Goal: Transaction & Acquisition: Book appointment/travel/reservation

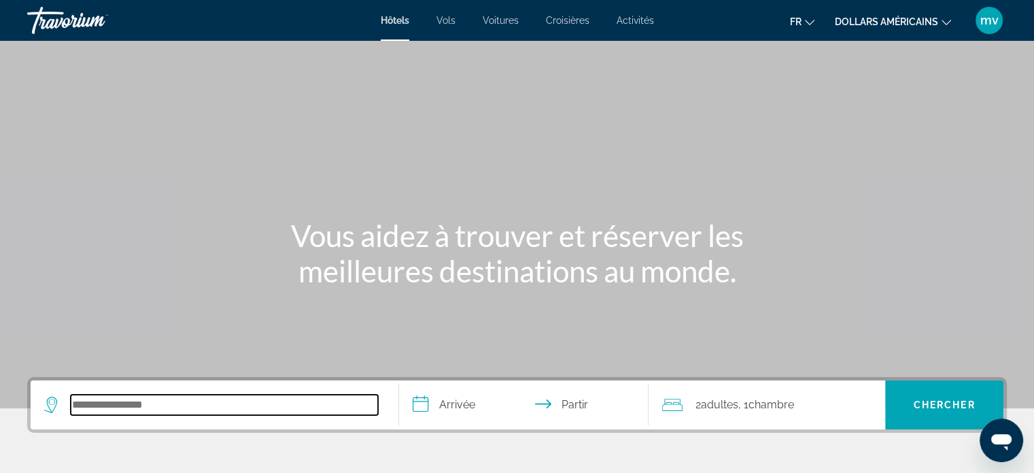
click at [150, 399] on input "Rechercher une destination hôtelière" at bounding box center [224, 404] width 307 height 20
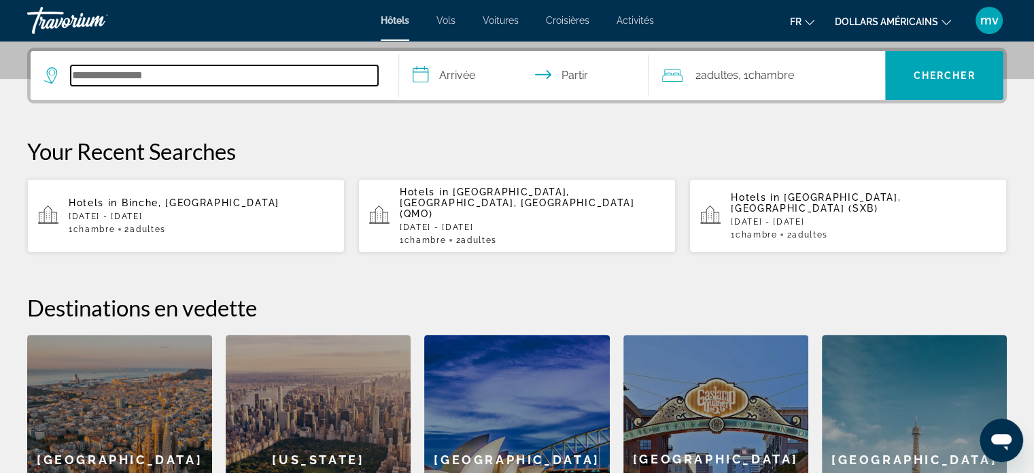
scroll to position [332, 0]
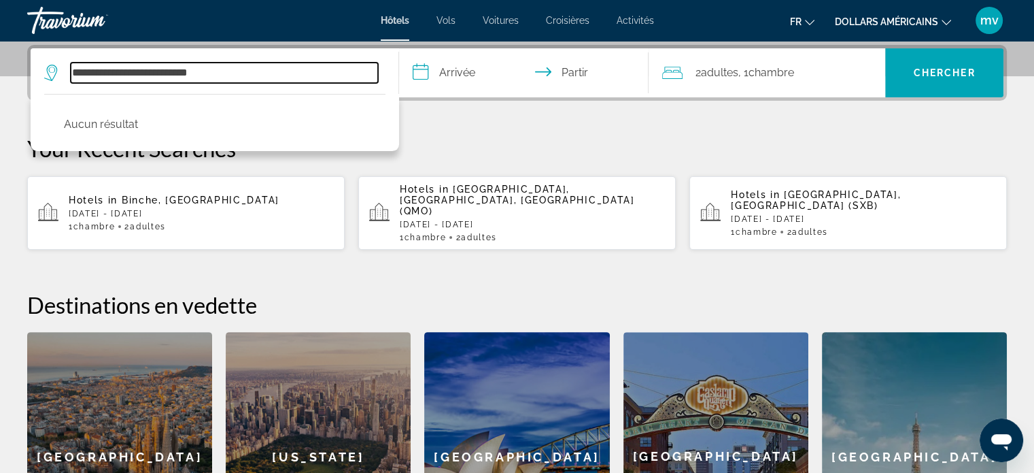
type input "**********"
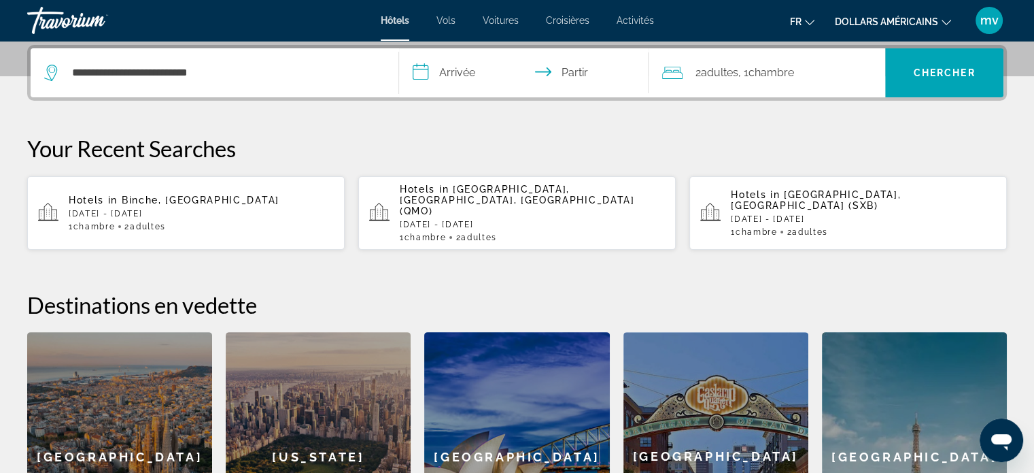
click at [560, 126] on div "**********" at bounding box center [517, 313] width 1034 height 536
click at [425, 80] on input "**********" at bounding box center [527, 74] width 256 height 53
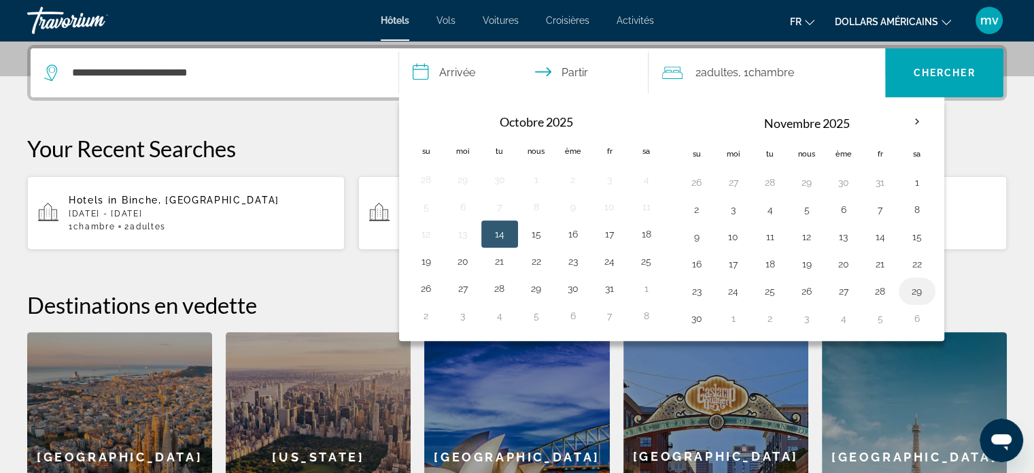
click at [912, 293] on button "29" at bounding box center [917, 290] width 22 height 19
click at [689, 320] on button "30" at bounding box center [697, 318] width 22 height 19
type input "**********"
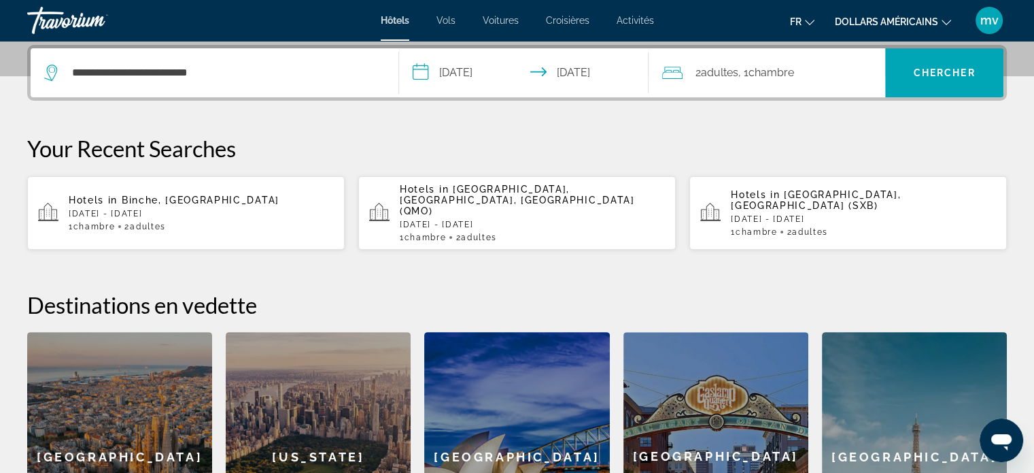
click at [708, 73] on font "adultes" at bounding box center [718, 72] width 37 height 13
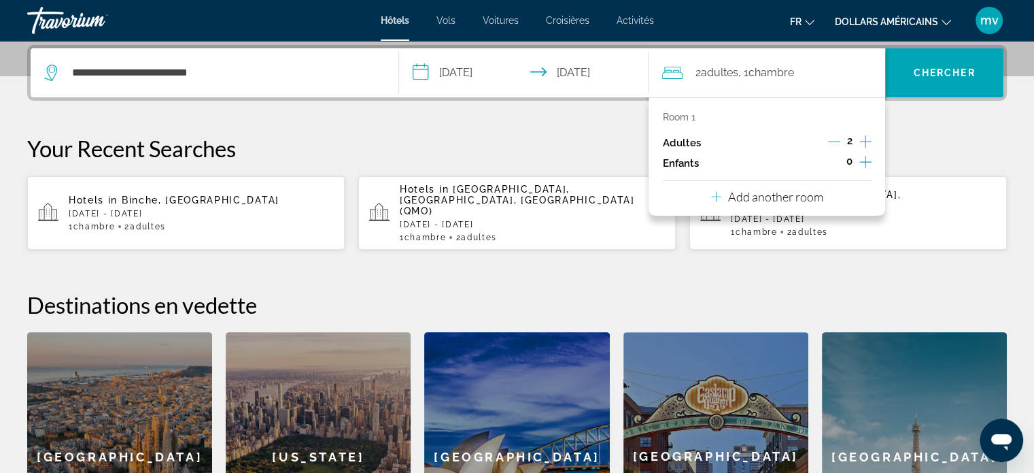
click at [836, 138] on icon "Decrement adults" at bounding box center [834, 141] width 12 height 12
click at [929, 70] on font "Chercher" at bounding box center [945, 72] width 62 height 11
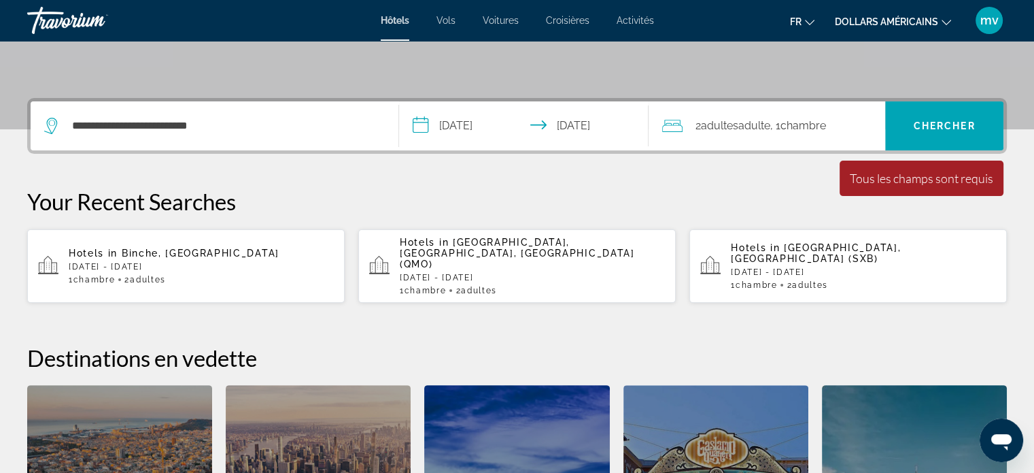
scroll to position [278, 0]
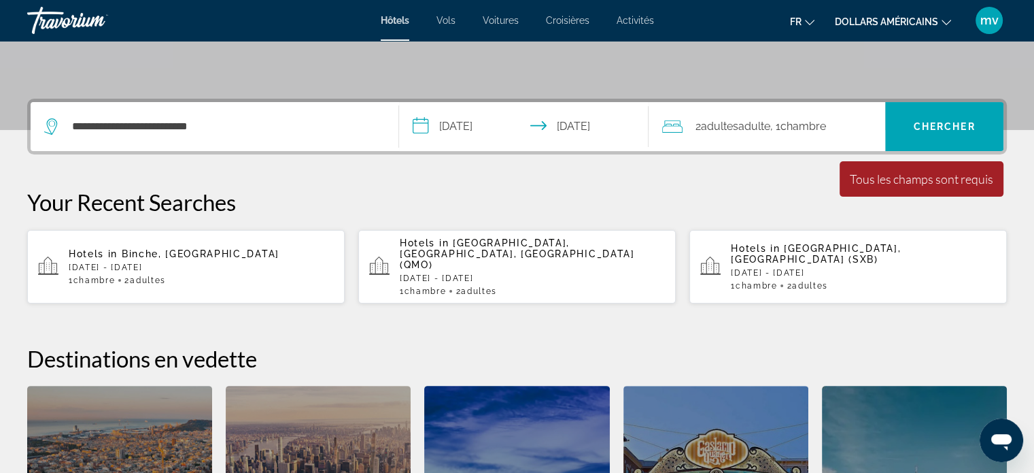
click at [397, 22] on font "Hôtels" at bounding box center [395, 20] width 29 height 11
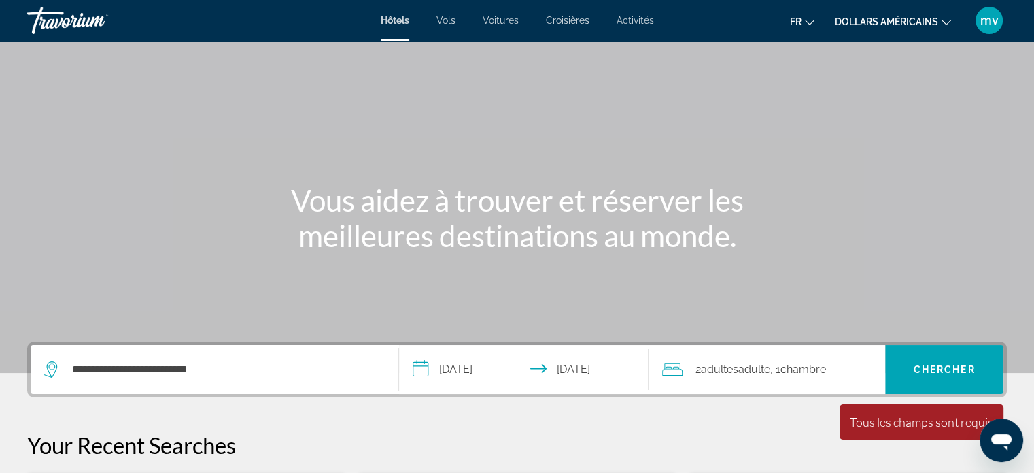
scroll to position [68, 0]
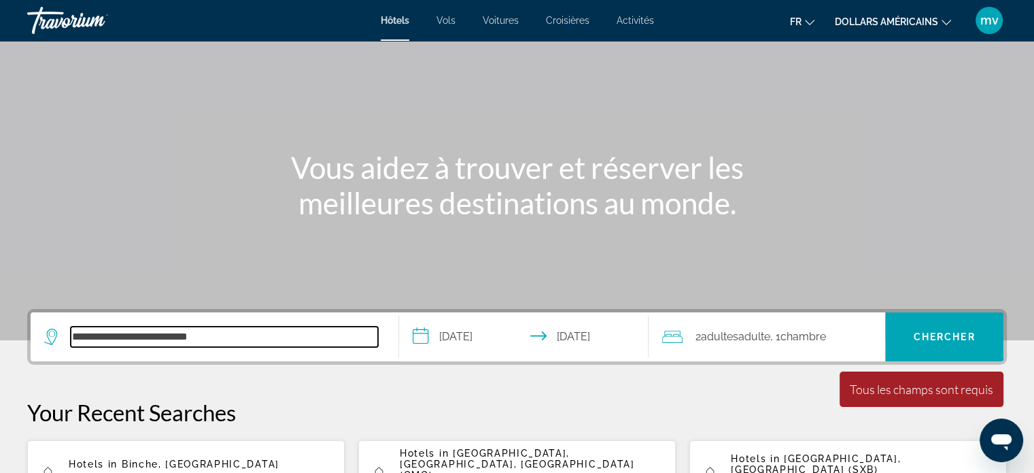
click at [262, 338] on input "**********" at bounding box center [224, 336] width 307 height 20
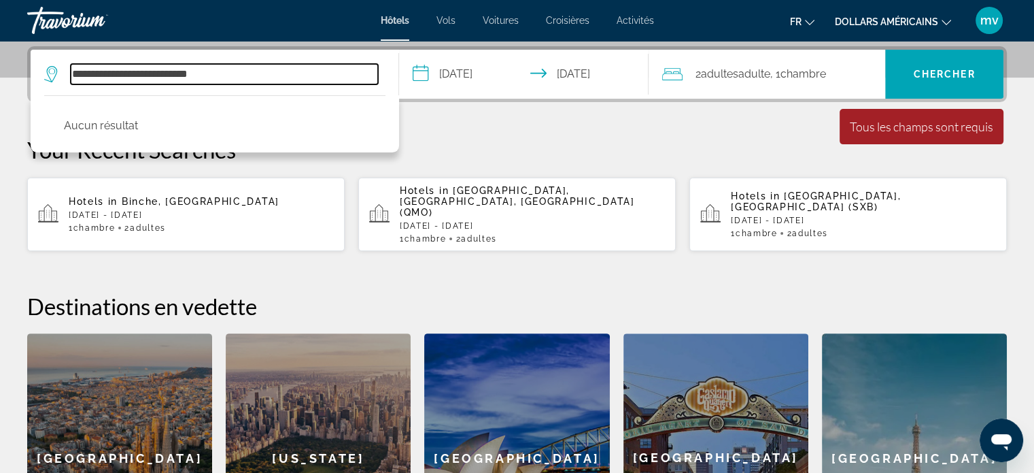
scroll to position [332, 0]
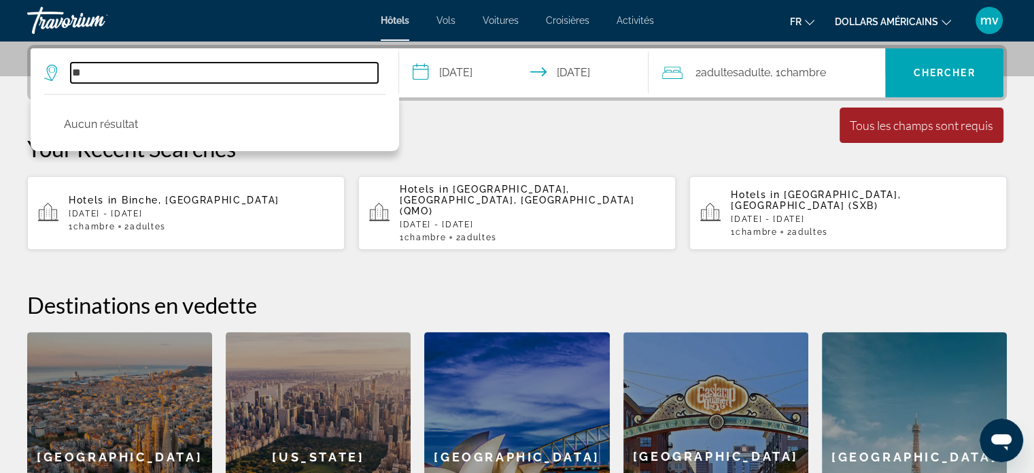
type input "*"
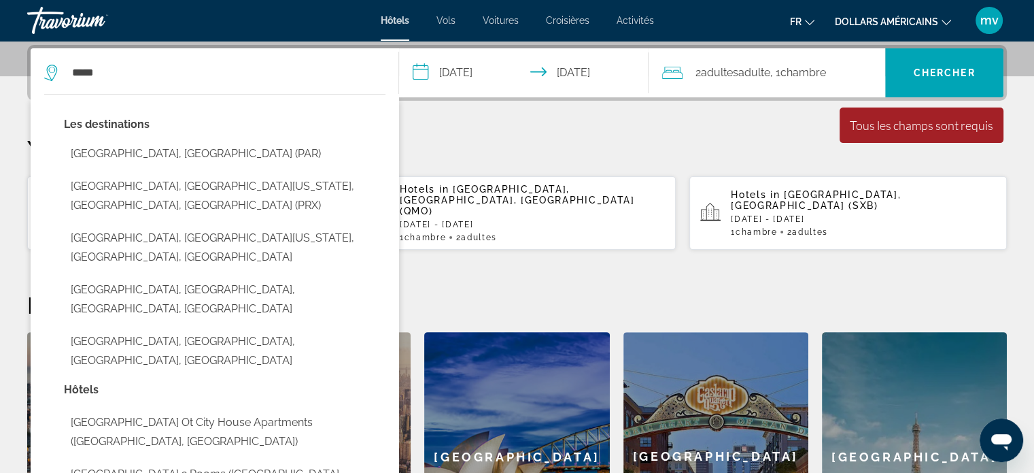
click at [90, 144] on button "[GEOGRAPHIC_DATA], [GEOGRAPHIC_DATA] (PAR)" at bounding box center [225, 154] width 322 height 26
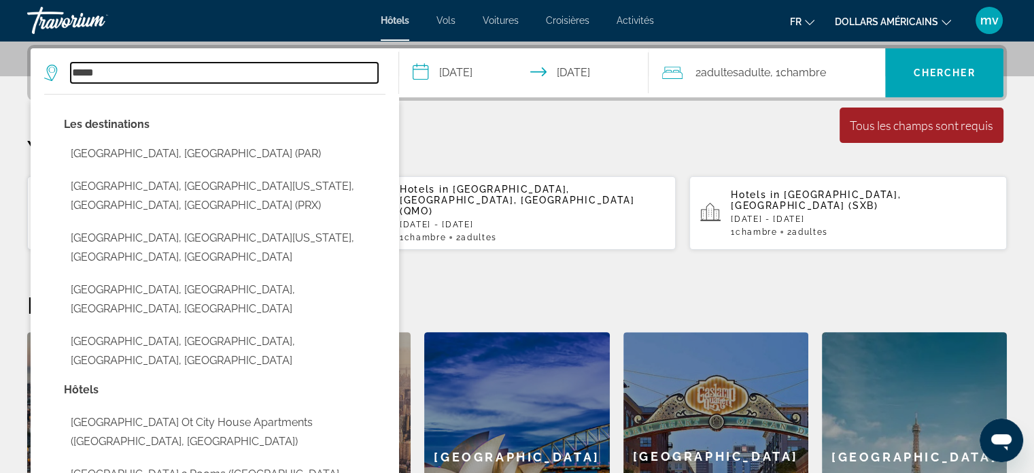
type input "**********"
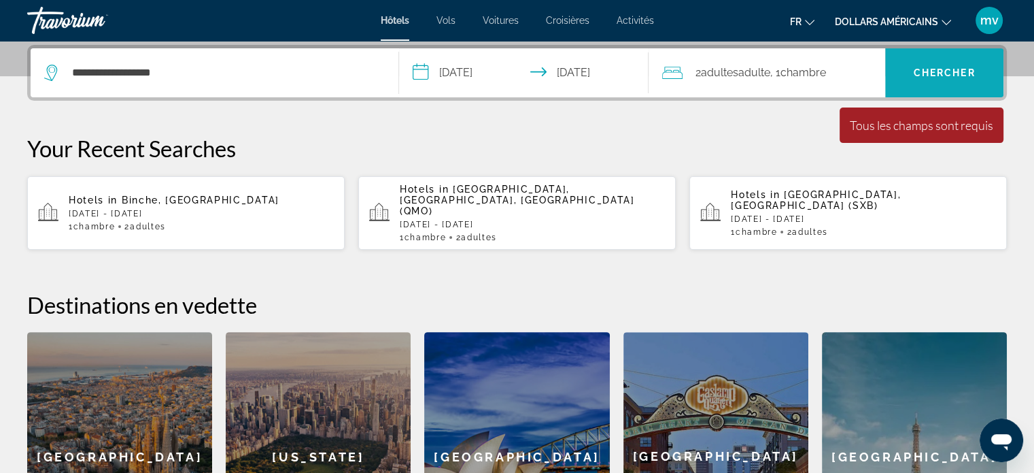
click at [957, 63] on span "Recherche" at bounding box center [944, 72] width 118 height 33
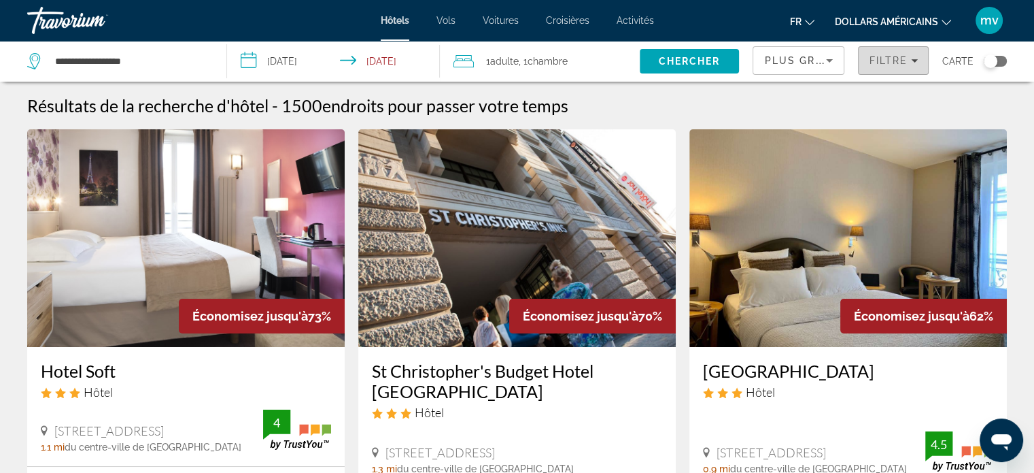
click at [918, 57] on button "Filtre" at bounding box center [893, 60] width 71 height 29
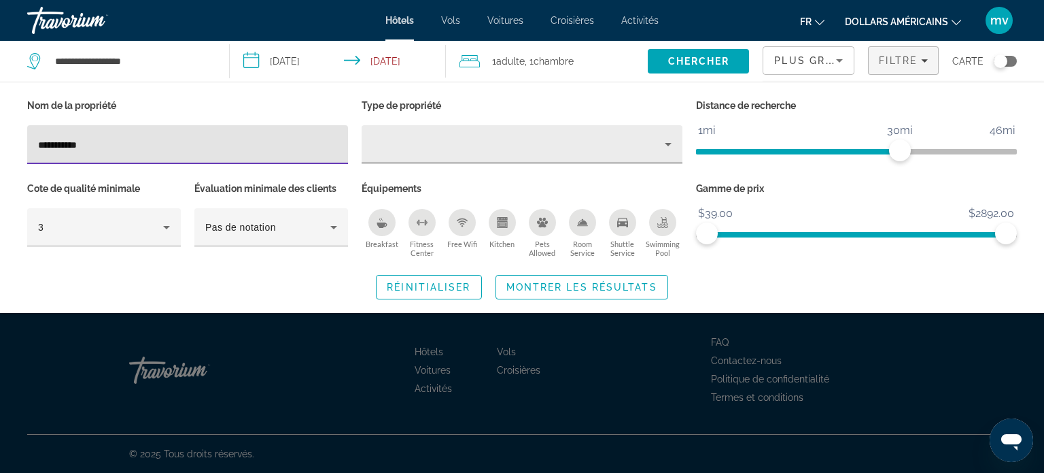
type input "**********"
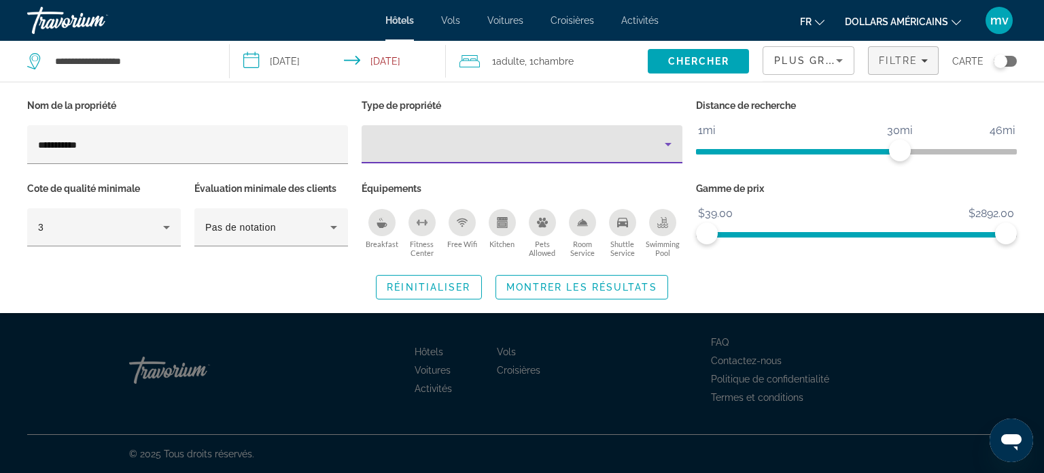
click at [667, 148] on icon "Property type" at bounding box center [668, 144] width 16 height 16
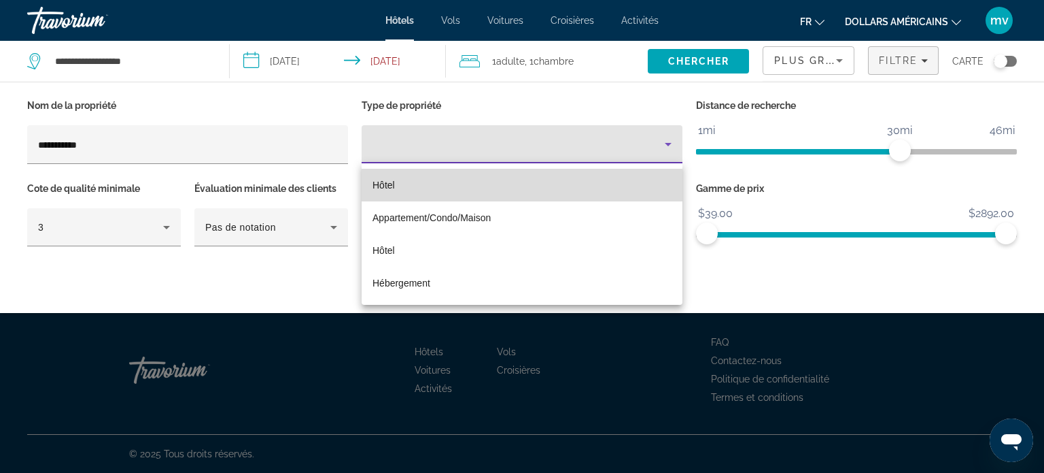
click at [402, 184] on mat-option "Hôtel" at bounding box center [522, 185] width 321 height 33
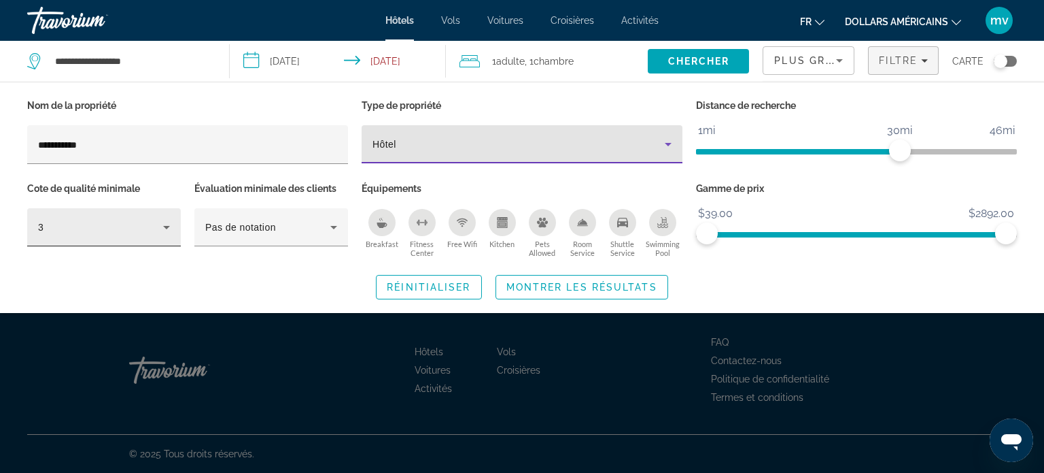
click at [164, 226] on icon "Hotel Filters" at bounding box center [166, 227] width 16 height 16
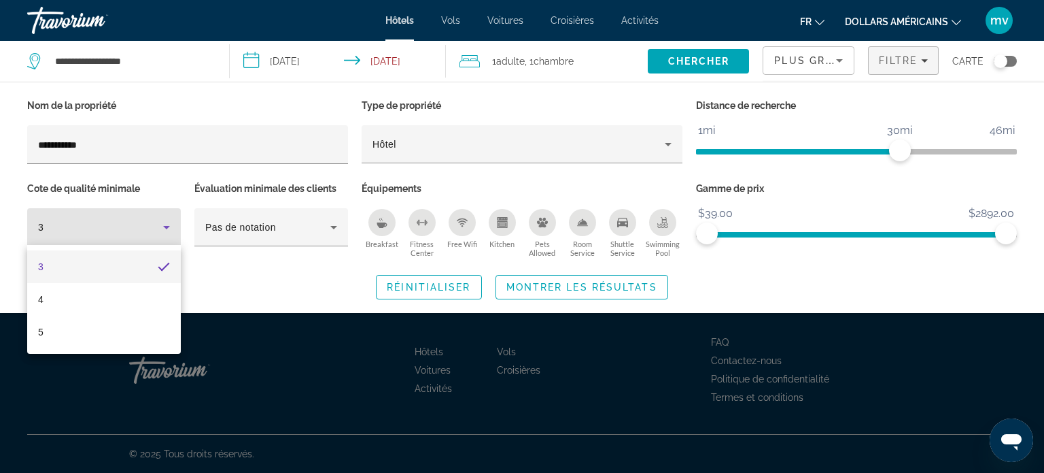
click at [226, 298] on div at bounding box center [522, 236] width 1044 height 473
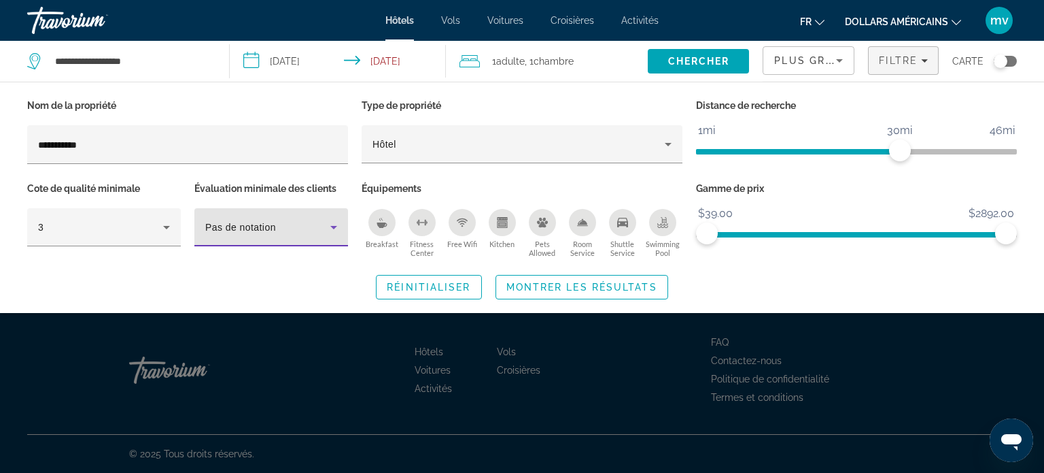
click at [334, 224] on icon "Hotel Filters" at bounding box center [334, 227] width 16 height 16
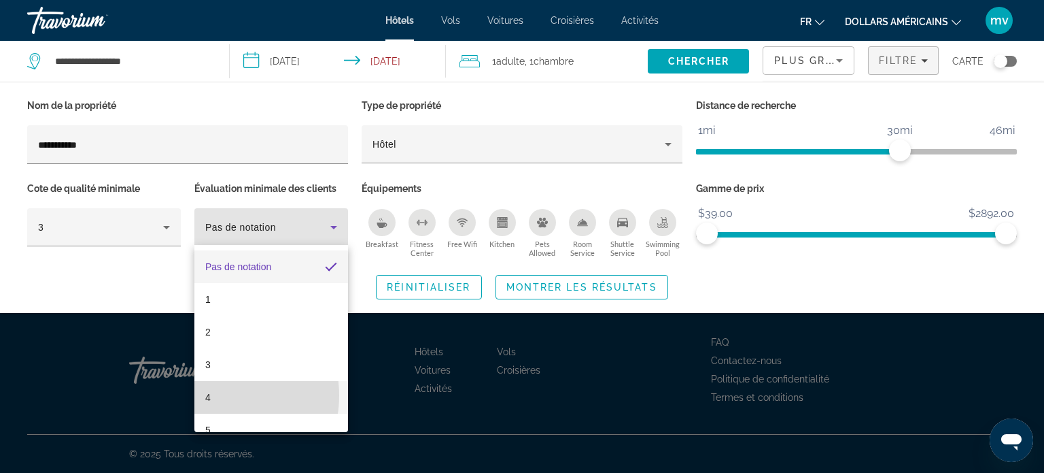
click at [212, 395] on mat-option "4" at bounding box center [271, 397] width 154 height 33
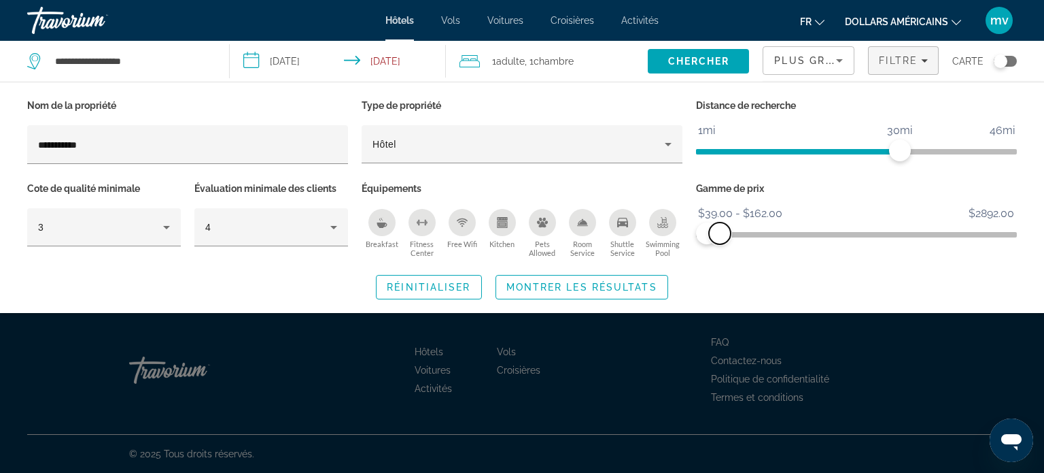
drag, startPoint x: 1003, startPoint y: 230, endPoint x: 720, endPoint y: 242, distance: 283.7
click at [720, 242] on span "ngx-slider-max" at bounding box center [720, 233] width 22 height 22
drag, startPoint x: 900, startPoint y: 151, endPoint x: 705, endPoint y: 171, distance: 196.1
click at [705, 171] on div "Distance de recherche 1mi 46mi 1mi" at bounding box center [856, 137] width 334 height 83
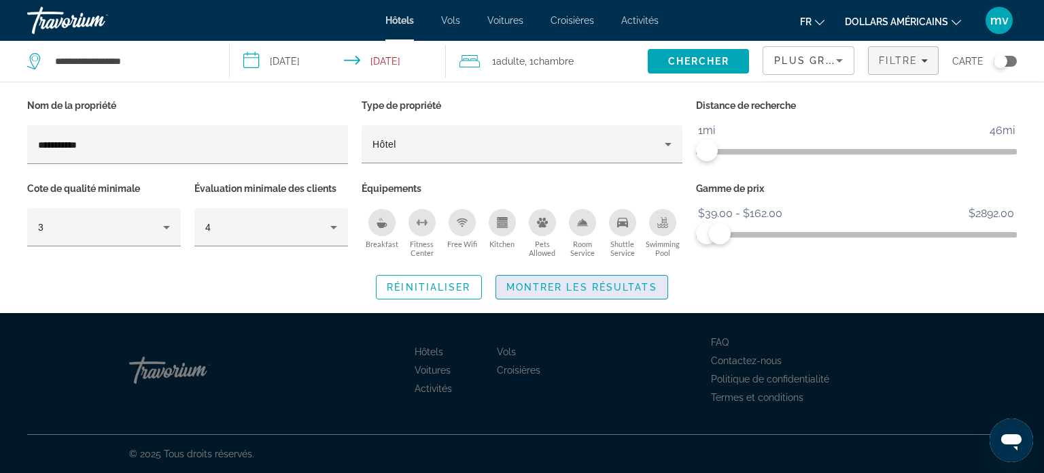
click at [585, 286] on span "Montrer les résultats" at bounding box center [581, 286] width 151 height 11
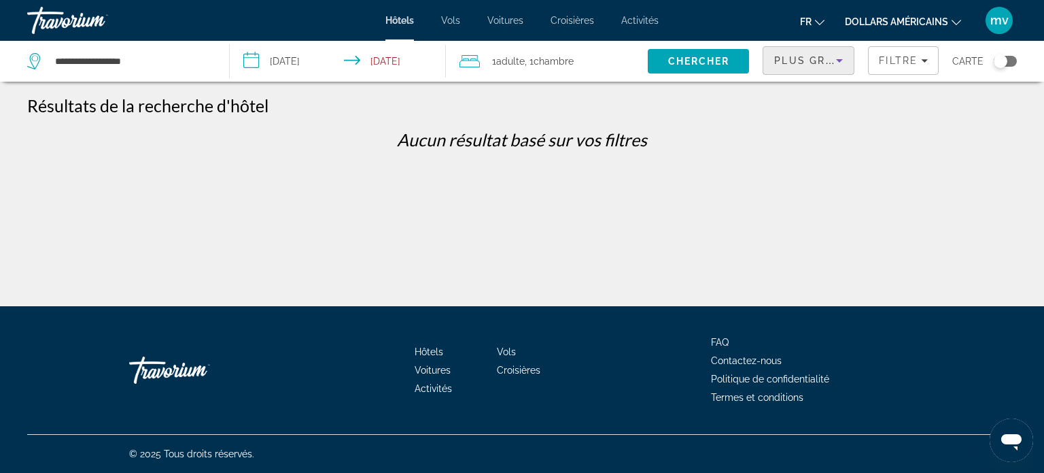
click at [837, 59] on icon "Sort by" at bounding box center [839, 60] width 16 height 16
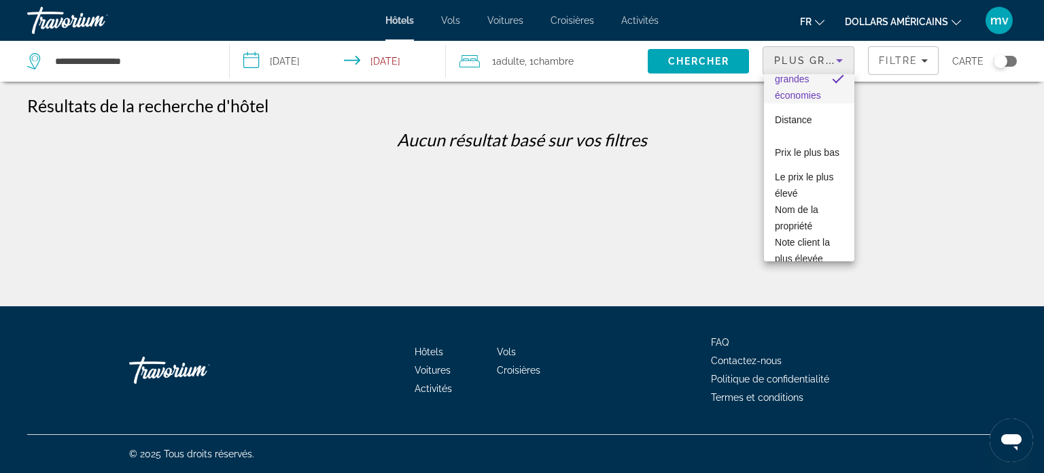
scroll to position [35, 0]
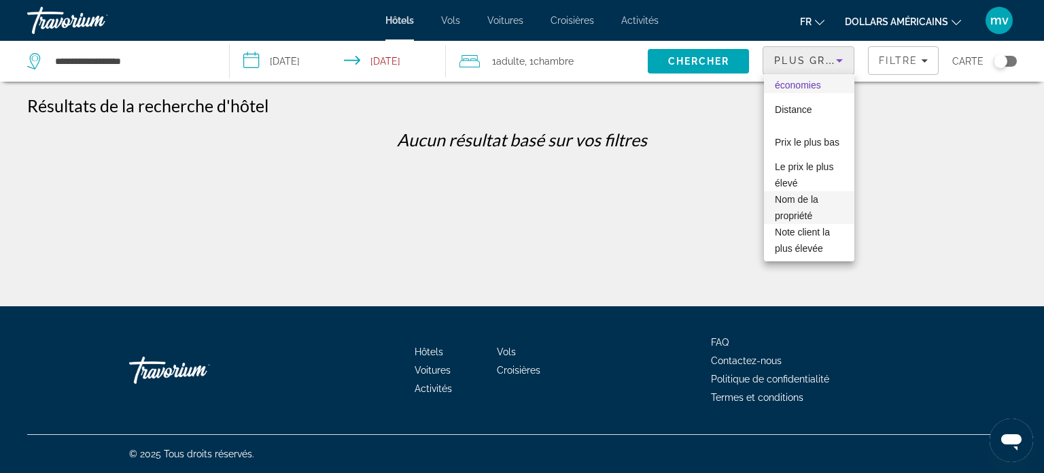
click at [809, 201] on font "Nom de la propriété" at bounding box center [797, 207] width 44 height 27
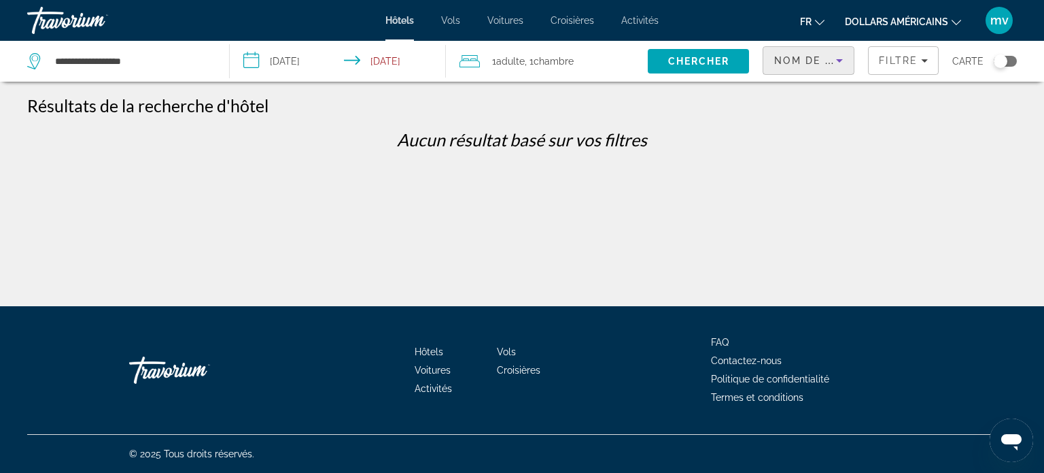
click at [1014, 61] on div "Toggle map" at bounding box center [1005, 61] width 23 height 11
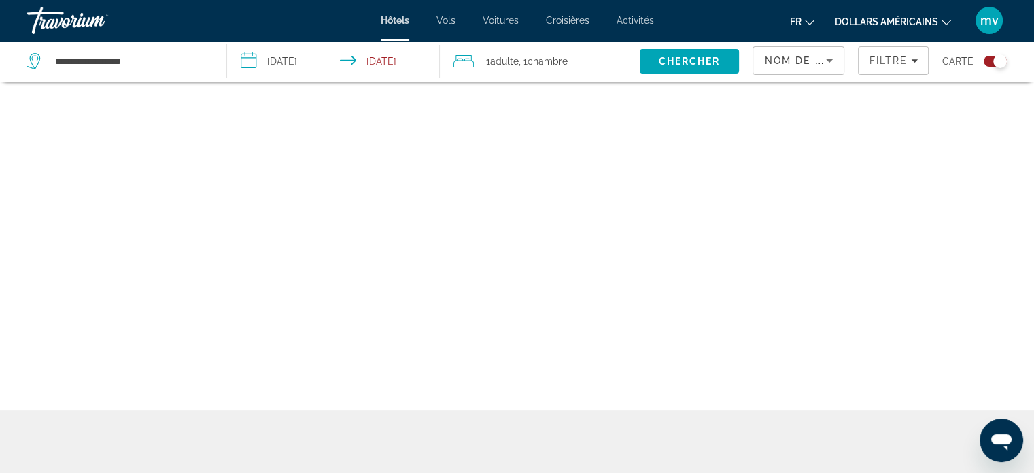
scroll to position [163, 0]
